Goal: Navigation & Orientation: Go to known website

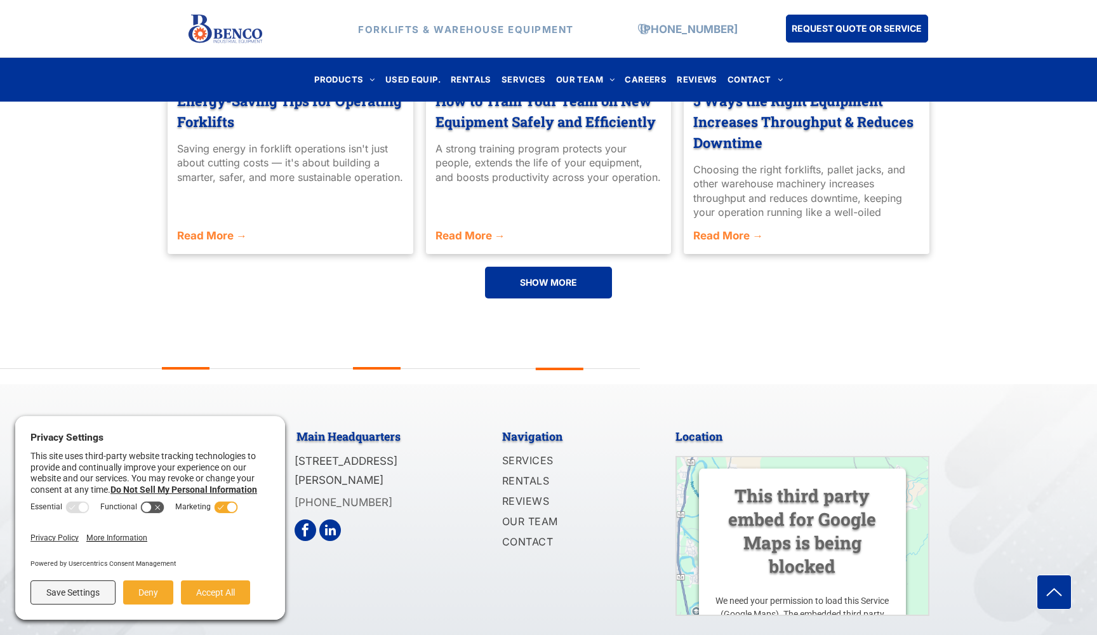
scroll to position [2978, 0]
click at [75, 591] on button "Save Settings" at bounding box center [72, 592] width 85 height 24
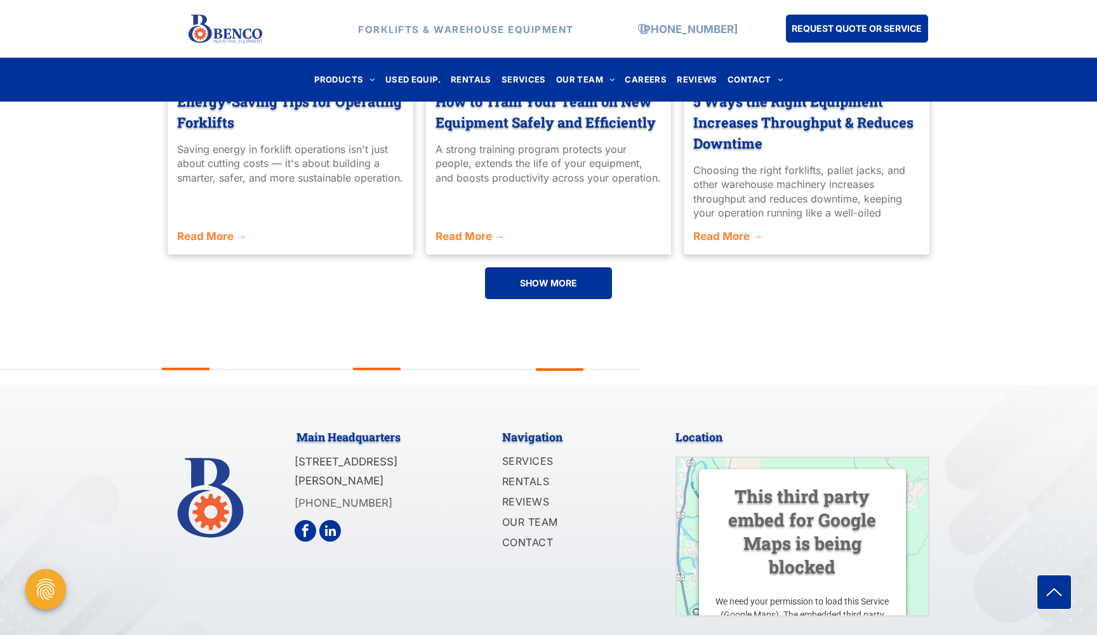
drag, startPoint x: 461, startPoint y: 618, endPoint x: 602, endPoint y: 615, distance: 141.0
copy span "Benco Industrial Equipment LLC"
